Goal: Navigation & Orientation: Understand site structure

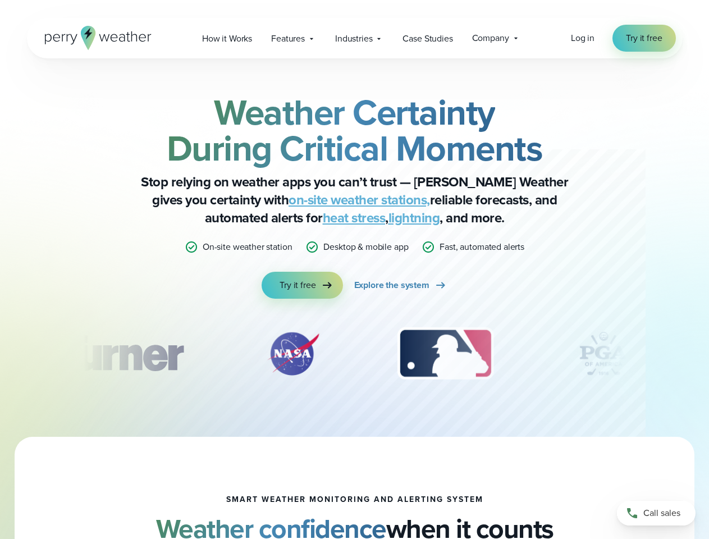
click at [354, 270] on div "Weather Certainty During Critical Moments Stop relying on weather apps you can’…" at bounding box center [355, 196] width 544 height 204
click at [354, 38] on span "Industries" at bounding box center [353, 38] width 37 height 13
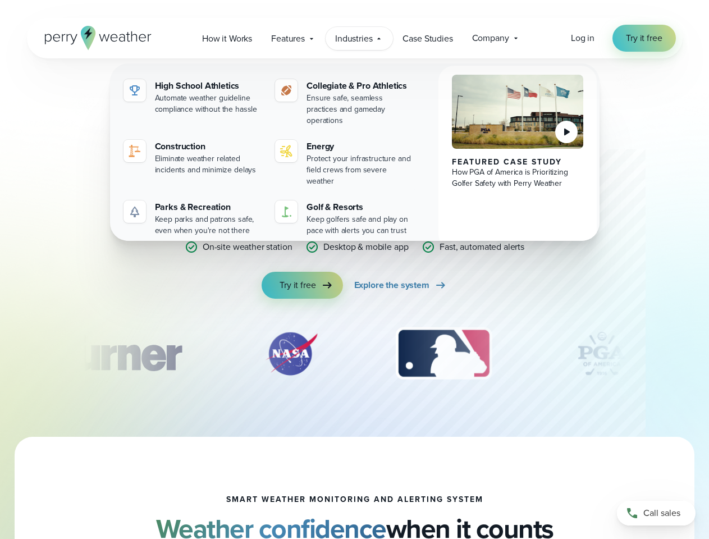
click at [355, 354] on div "slideshow" at bounding box center [355, 354] width 544 height 56
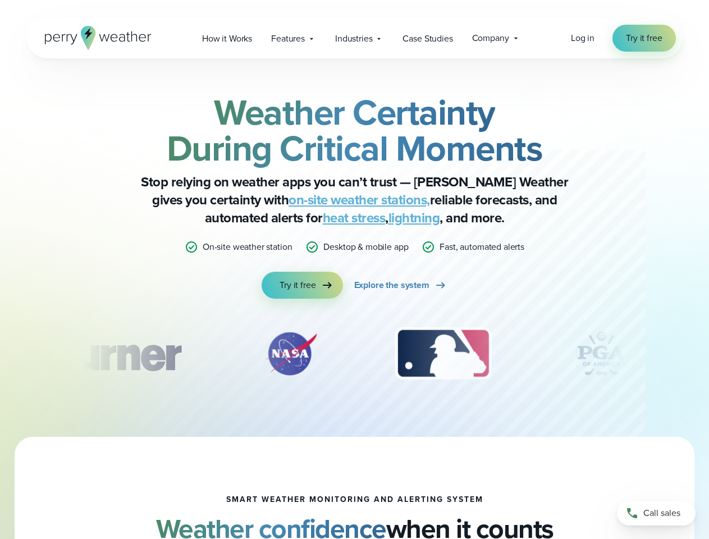
click at [0, 354] on div "Weather Certainty During Critical Moments Stop relying on weather apps you can’…" at bounding box center [354, 247] width 709 height 379
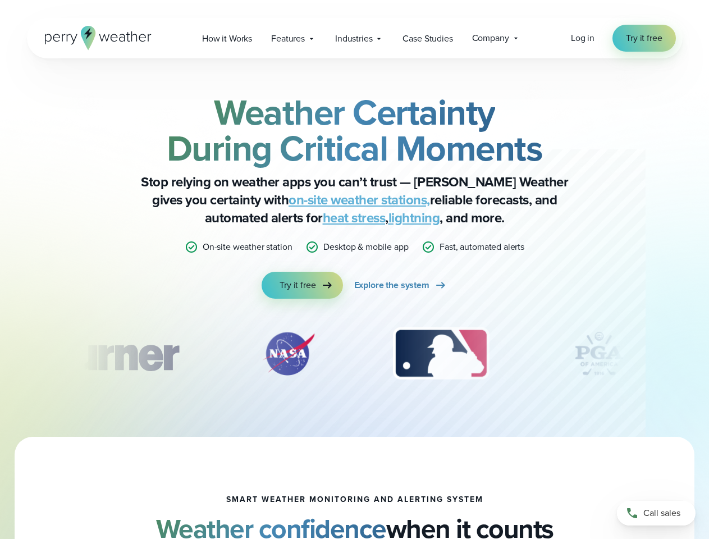
click at [0, 354] on div "Weather Certainty During Critical Moments Stop relying on weather apps you can’…" at bounding box center [354, 247] width 709 height 379
